Goal: Task Accomplishment & Management: Manage account settings

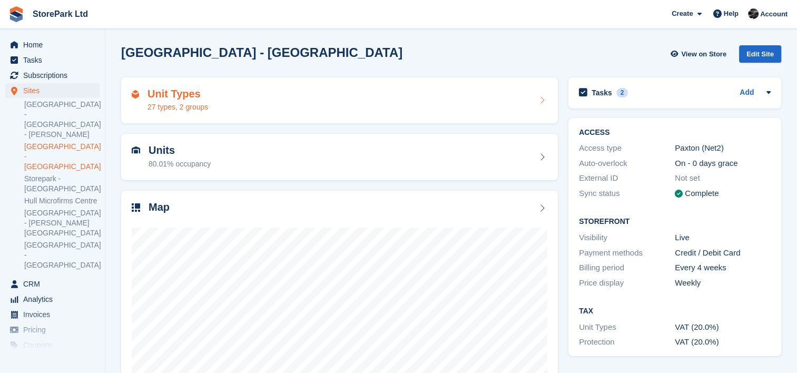
click at [388, 120] on div "Unit Types 27 types, 2 groups" at bounding box center [339, 100] width 437 height 46
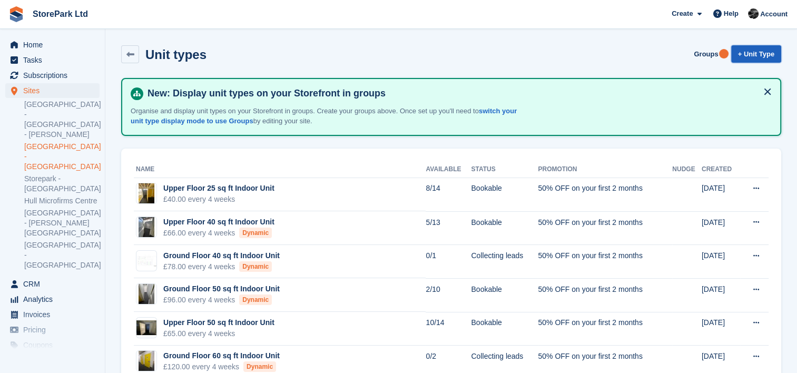
click at [768, 48] on link "+ Unit Type" at bounding box center [756, 53] width 50 height 17
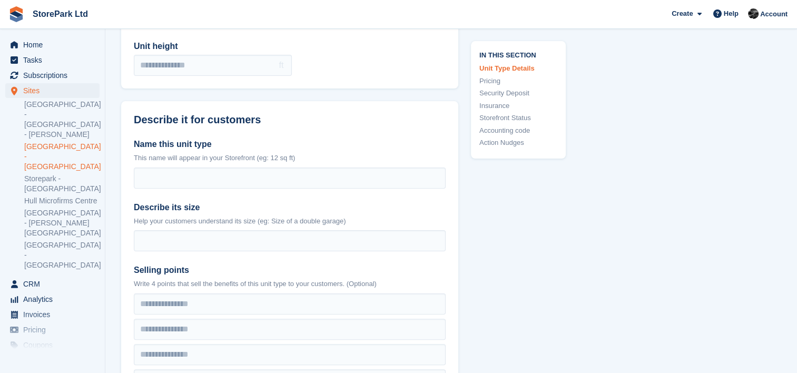
scroll to position [180, 0]
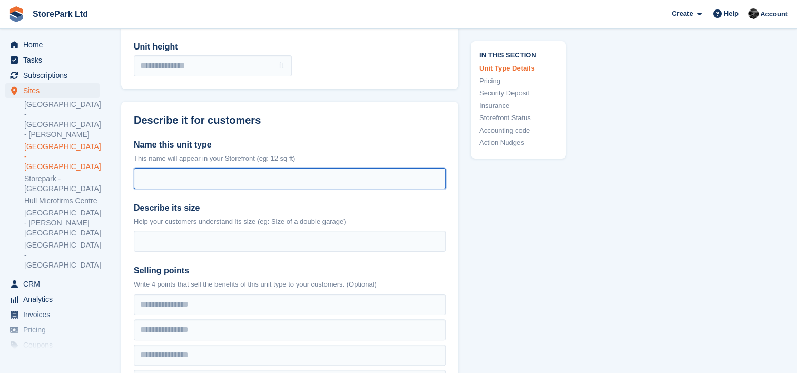
click at [225, 171] on input "Name this unit type" at bounding box center [290, 178] width 312 height 21
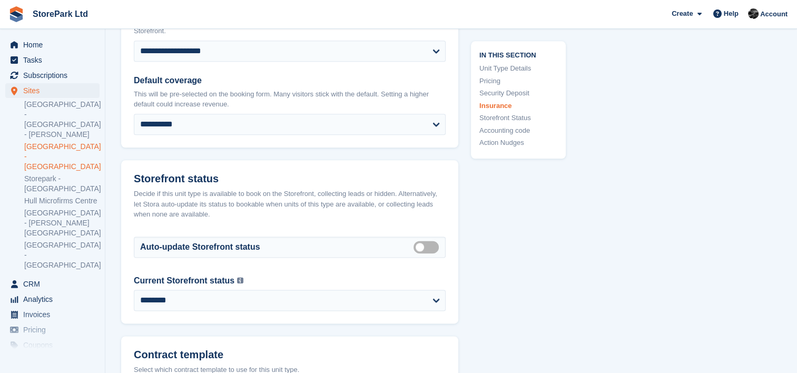
scroll to position [1269, 0]
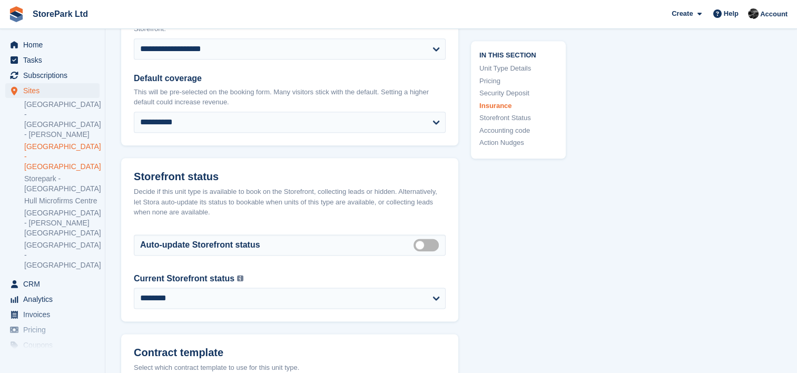
type input "**********"
click at [40, 87] on span "Sites" at bounding box center [54, 90] width 63 height 15
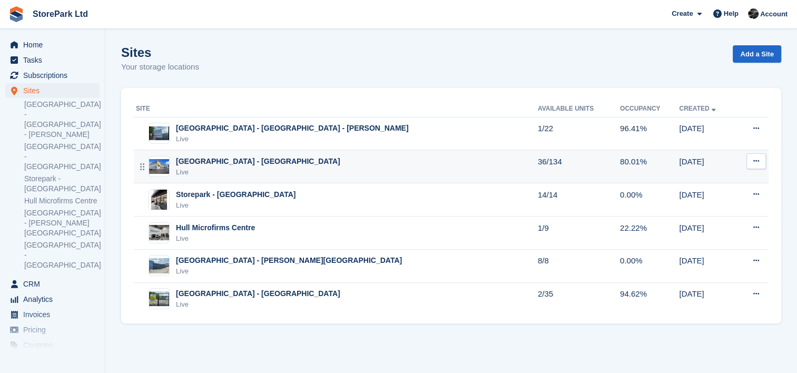
click at [212, 162] on div "[GEOGRAPHIC_DATA] - [GEOGRAPHIC_DATA]" at bounding box center [258, 161] width 164 height 11
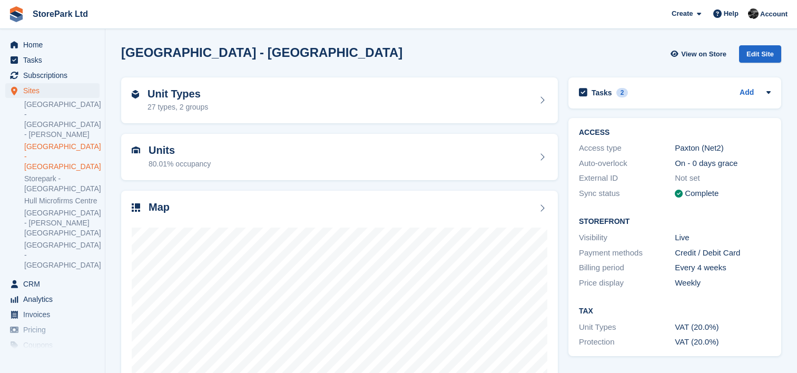
click at [212, 162] on div "Units 80.01% occupancy" at bounding box center [340, 156] width 416 height 25
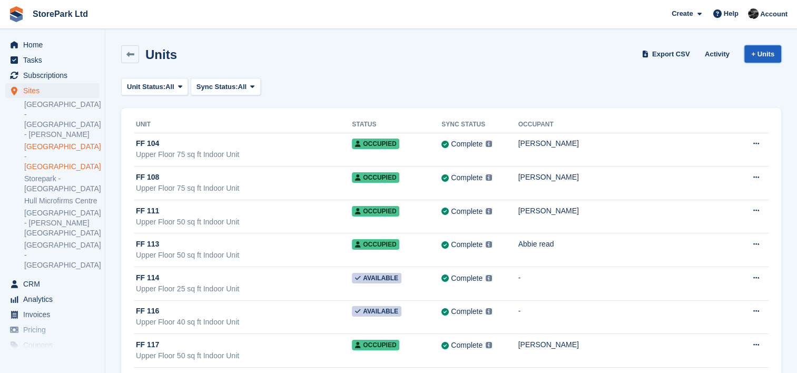
click at [770, 58] on link "+ Units" at bounding box center [762, 53] width 37 height 17
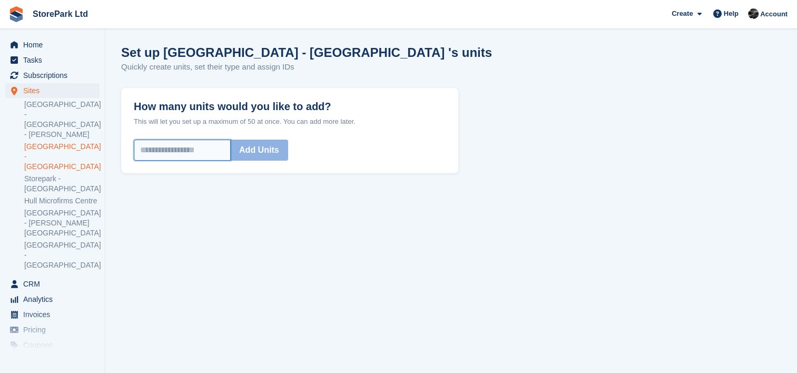
click at [196, 148] on input "How many units would you like to add?" at bounding box center [182, 150] width 97 height 21
type input "*"
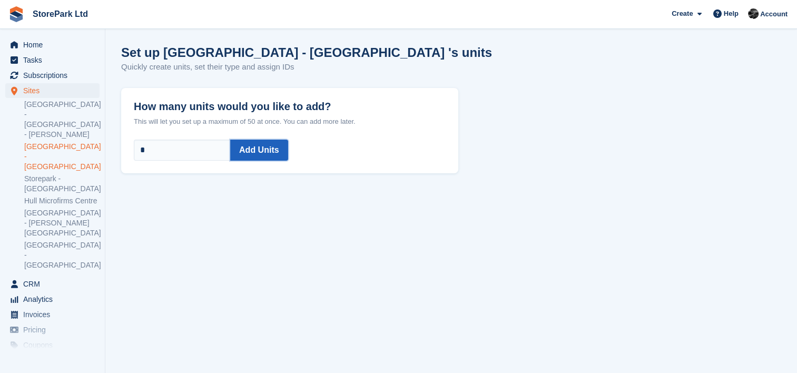
click at [251, 153] on button "Add Units" at bounding box center [259, 150] width 58 height 21
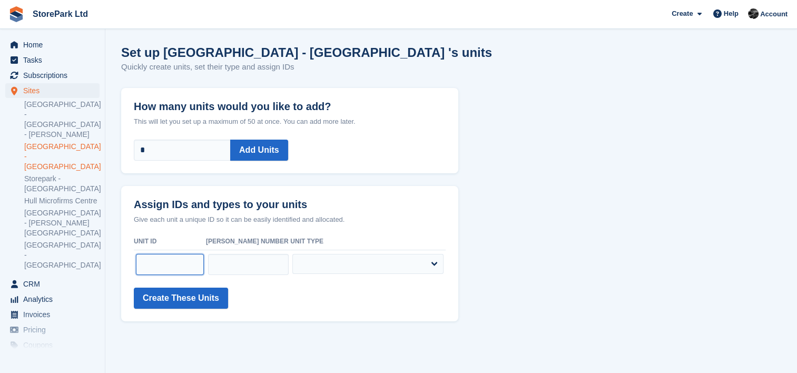
click at [173, 267] on input "text" at bounding box center [170, 264] width 68 height 21
click at [230, 254] on input "text" at bounding box center [248, 264] width 81 height 21
click at [54, 96] on span "Sites" at bounding box center [54, 90] width 63 height 15
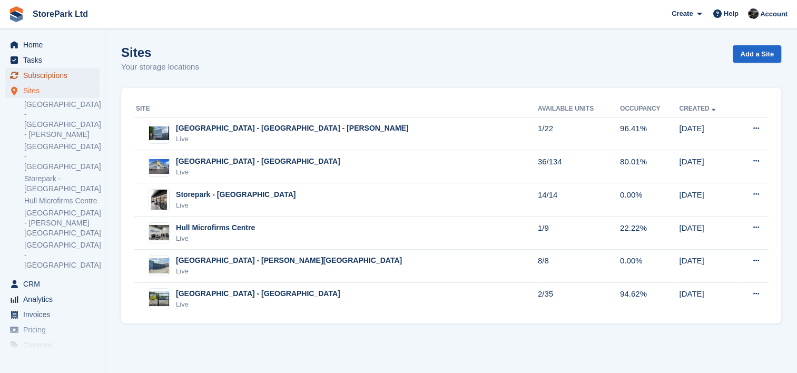
click at [41, 76] on span "Subscriptions" at bounding box center [54, 75] width 63 height 15
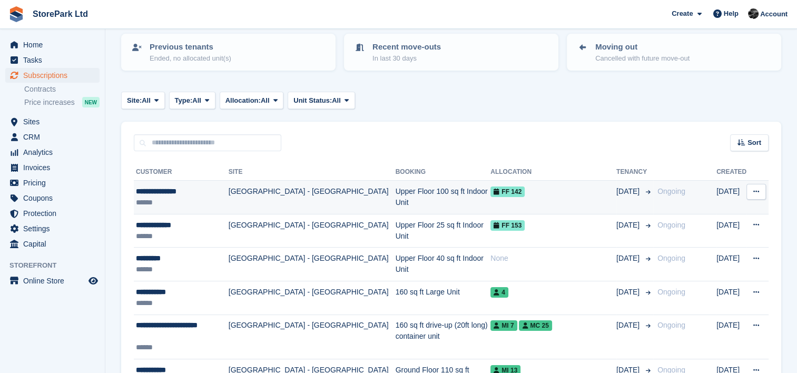
scroll to position [120, 0]
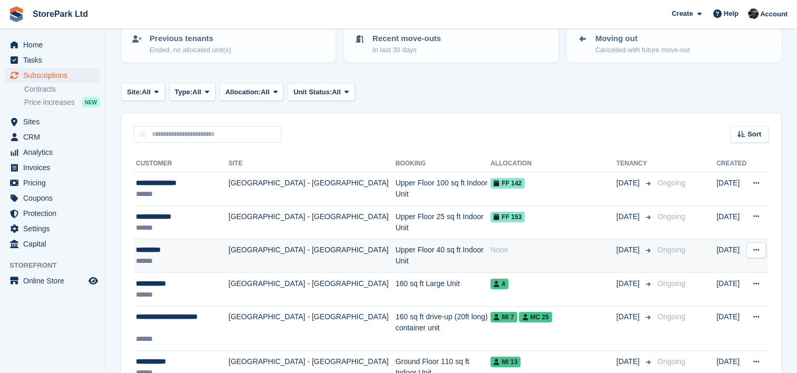
click at [294, 259] on td "[GEOGRAPHIC_DATA] - [GEOGRAPHIC_DATA]" at bounding box center [312, 256] width 167 height 34
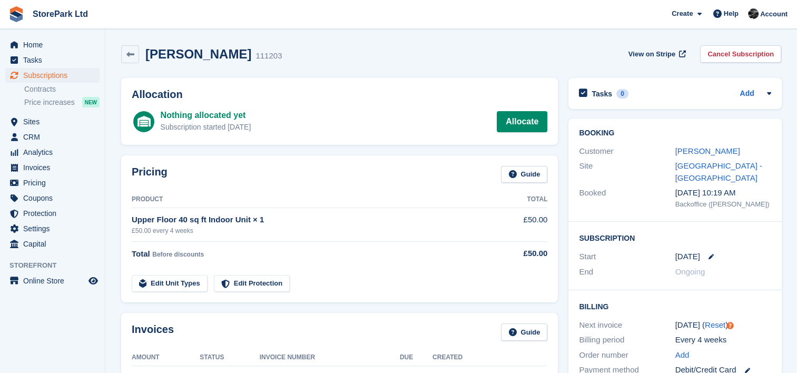
click at [687, 145] on div "[PERSON_NAME]" at bounding box center [723, 151] width 96 height 12
click at [687, 150] on link "[PERSON_NAME]" at bounding box center [707, 150] width 65 height 9
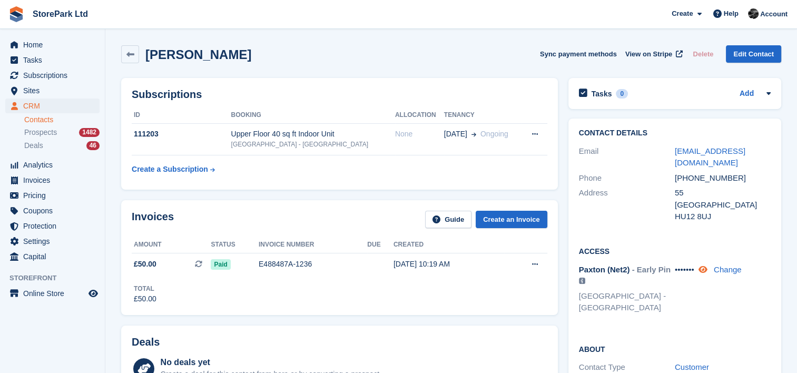
click at [704, 266] on icon at bounding box center [703, 270] width 9 height 8
click at [48, 120] on link "Contacts" at bounding box center [61, 120] width 75 height 10
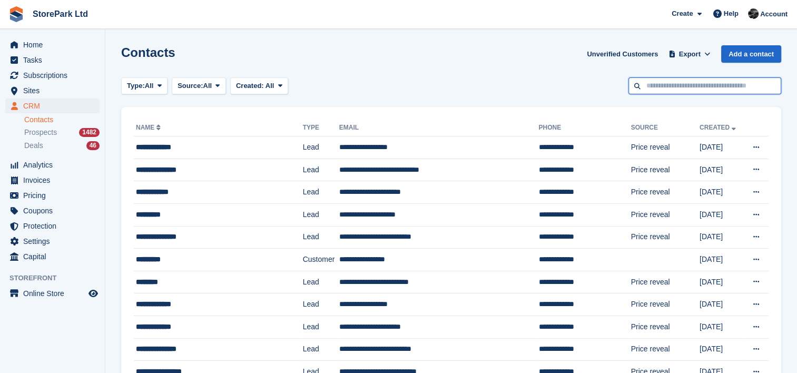
click at [710, 91] on input "text" at bounding box center [704, 85] width 153 height 17
type input "******"
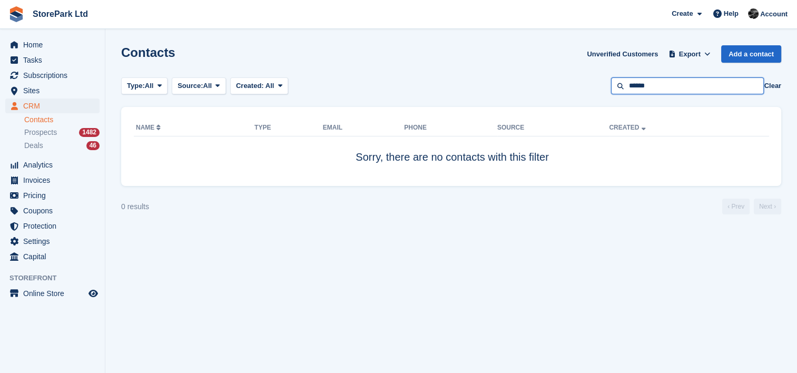
drag, startPoint x: 664, startPoint y: 90, endPoint x: 582, endPoint y: 95, distance: 82.9
click at [582, 95] on section "Contacts Unverified Customers Export Export Contacts Export a CSV of all Contac…" at bounding box center [451, 186] width 692 height 373
type input "*****"
drag, startPoint x: 716, startPoint y: 79, endPoint x: 593, endPoint y: 117, distance: 129.1
click at [593, 117] on section "Contacts Unverified Customers Export Export Contacts Export a CSV of all Contac…" at bounding box center [451, 186] width 692 height 373
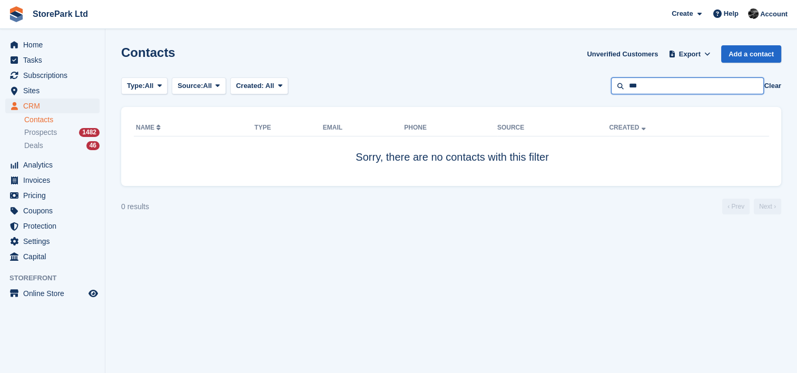
type input "***"
click at [44, 78] on span "Subscriptions" at bounding box center [54, 75] width 63 height 15
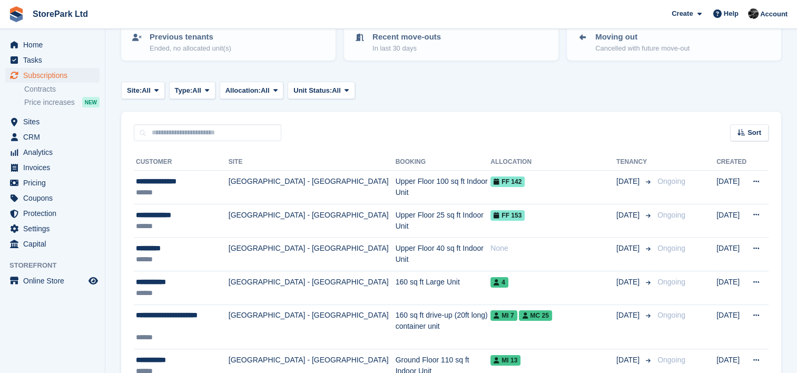
scroll to position [122, 0]
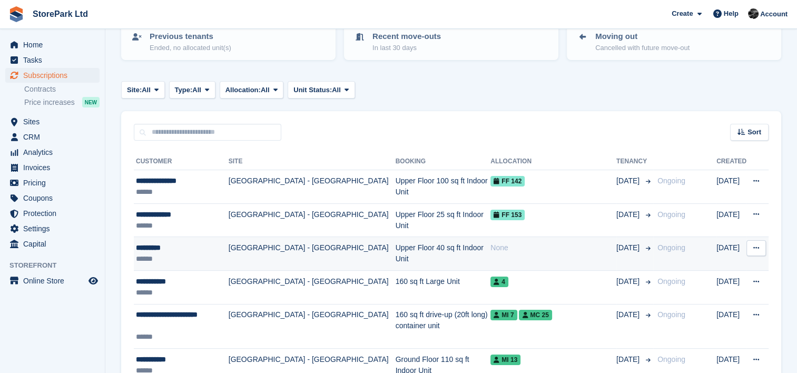
click at [396, 263] on td "Upper Floor 40 sq ft Indoor Unit" at bounding box center [443, 254] width 95 height 34
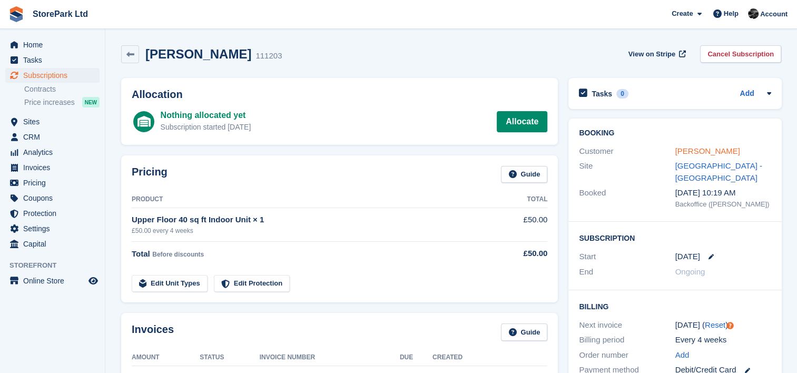
click at [700, 152] on link "[PERSON_NAME]" at bounding box center [707, 150] width 65 height 9
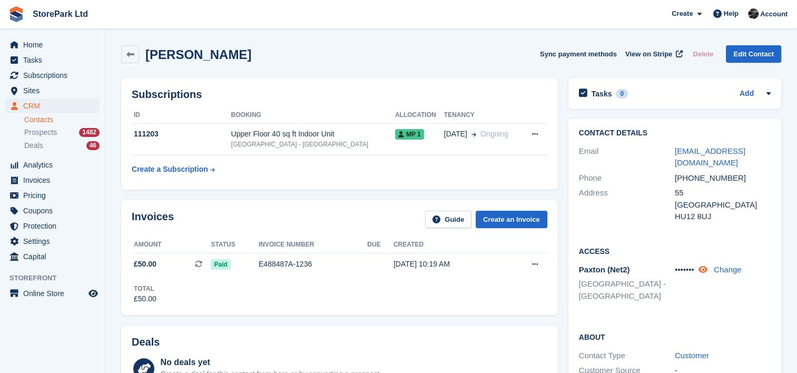
click at [707, 266] on icon at bounding box center [703, 270] width 9 height 8
click at [331, 137] on div "Upper Floor 40 sq ft Indoor Unit" at bounding box center [313, 134] width 164 height 11
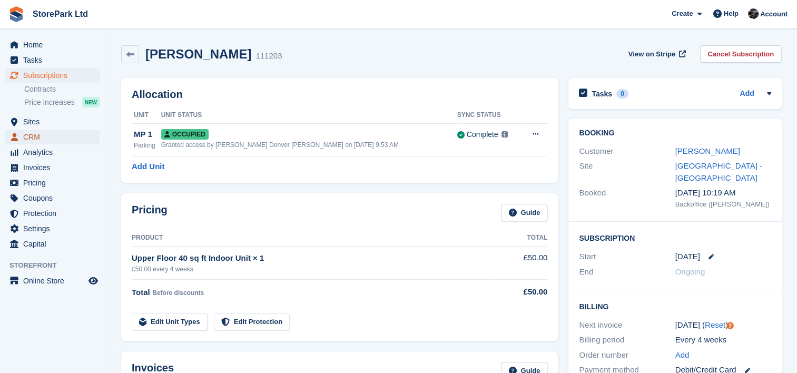
click at [48, 141] on span "CRM" at bounding box center [54, 137] width 63 height 15
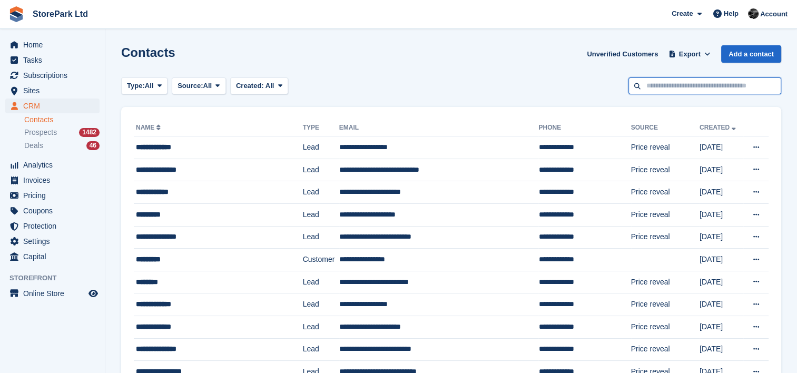
click at [667, 87] on input "text" at bounding box center [704, 85] width 153 height 17
type input "**********"
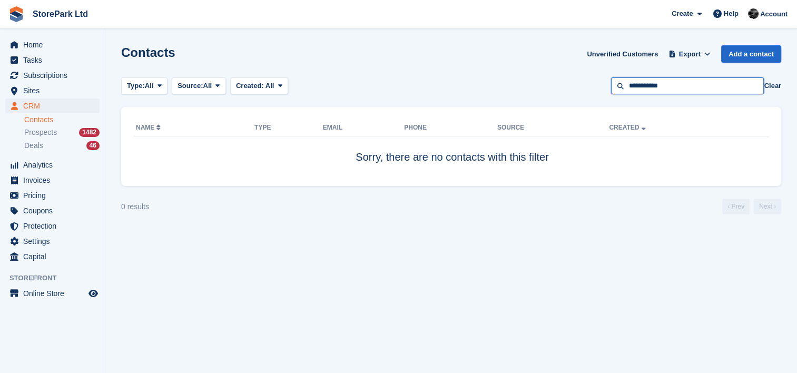
drag, startPoint x: 647, startPoint y: 86, endPoint x: 585, endPoint y: 84, distance: 62.2
click at [585, 84] on div "Type: All All Lead Customer Source: All All Storefront Backoffice Pre-Opening i…" at bounding box center [451, 85] width 660 height 17
type input "**********"
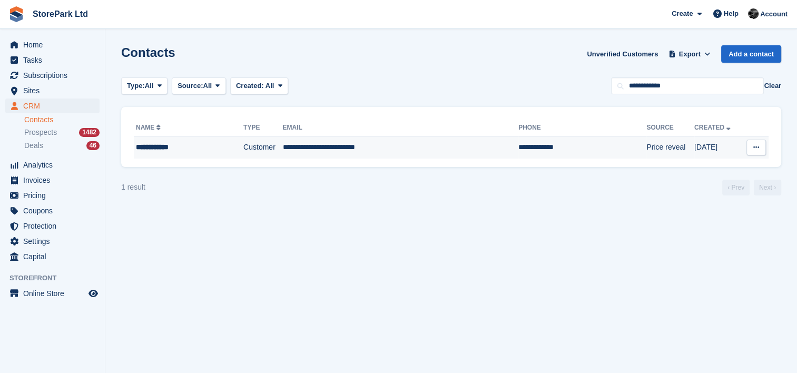
click at [365, 152] on td "**********" at bounding box center [400, 147] width 236 height 22
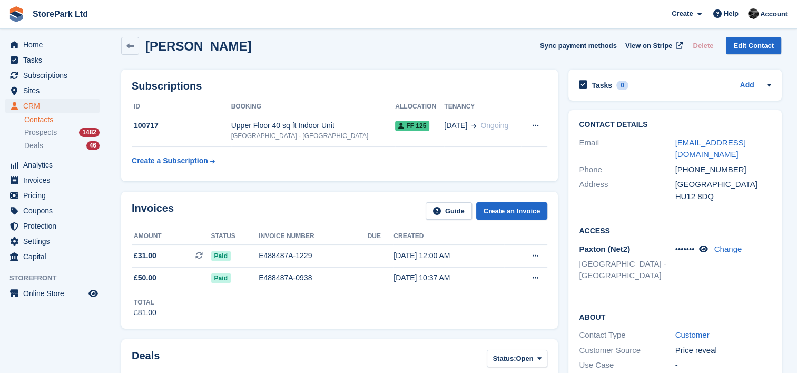
scroll to position [8, 0]
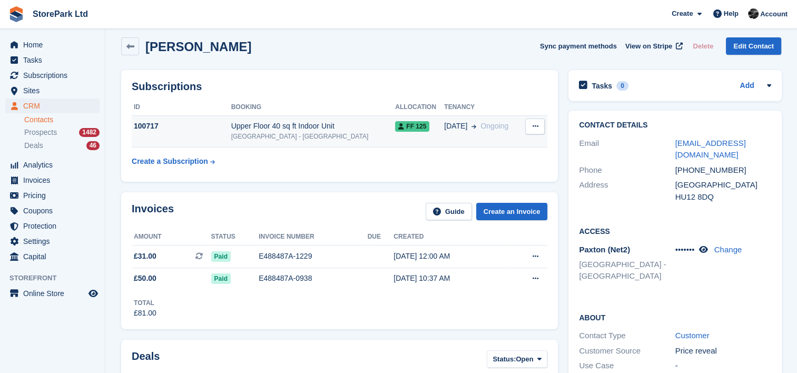
click at [395, 119] on td "FF 125" at bounding box center [419, 131] width 49 height 32
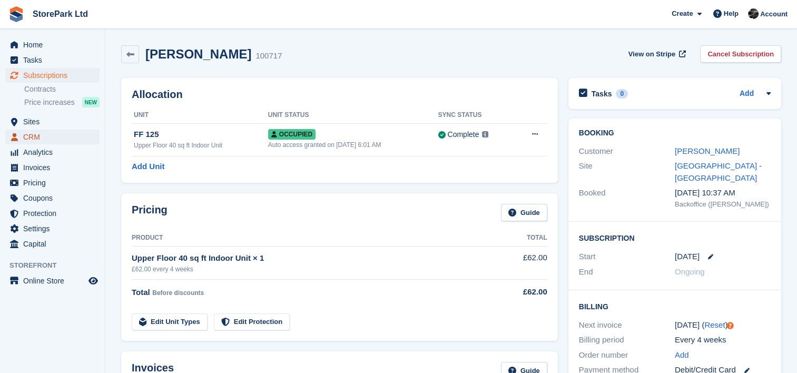
click at [48, 130] on span "CRM" at bounding box center [54, 137] width 63 height 15
